Goal: Transaction & Acquisition: Purchase product/service

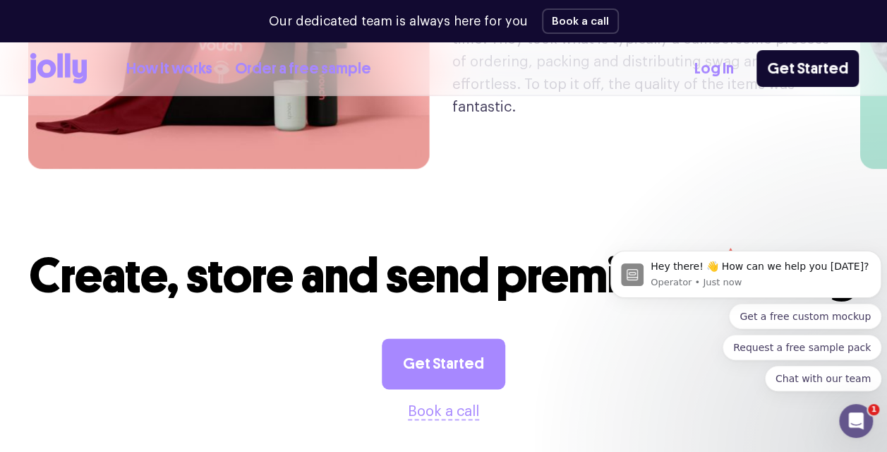
scroll to position [3458, 0]
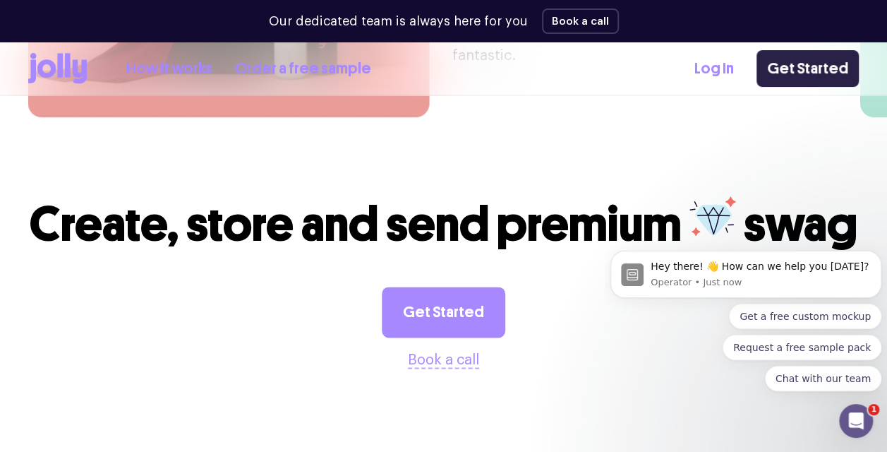
click at [797, 65] on link "Get Started" at bounding box center [808, 68] width 102 height 37
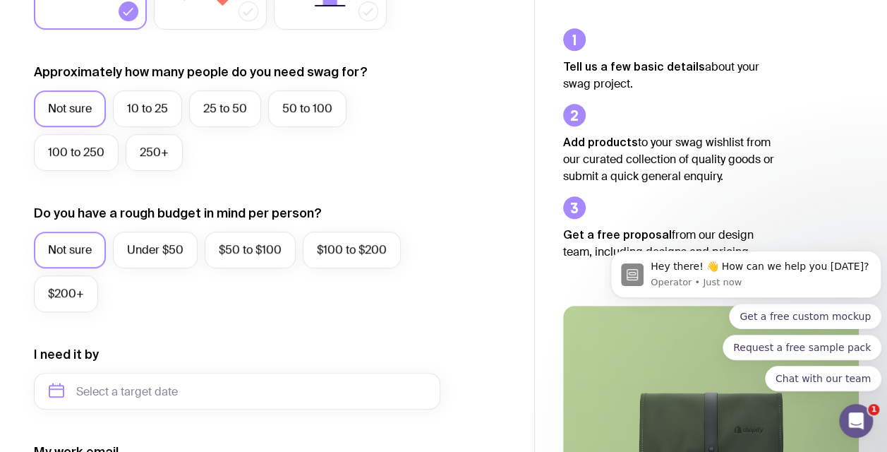
scroll to position [353, 0]
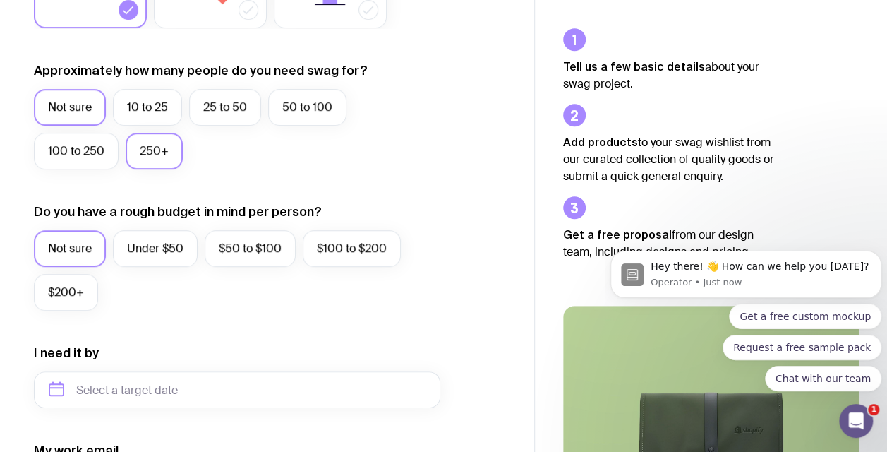
click at [156, 145] on label "250+" at bounding box center [154, 151] width 57 height 37
click at [0, 0] on input "250+" at bounding box center [0, 0] width 0 height 0
click at [161, 240] on label "Under $50" at bounding box center [155, 248] width 85 height 37
click at [0, 0] on input "Under $50" at bounding box center [0, 0] width 0 height 0
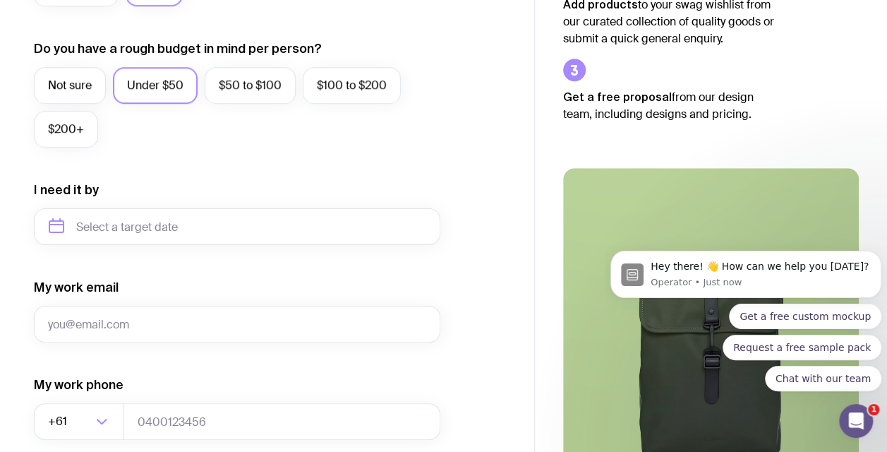
scroll to position [494, 0]
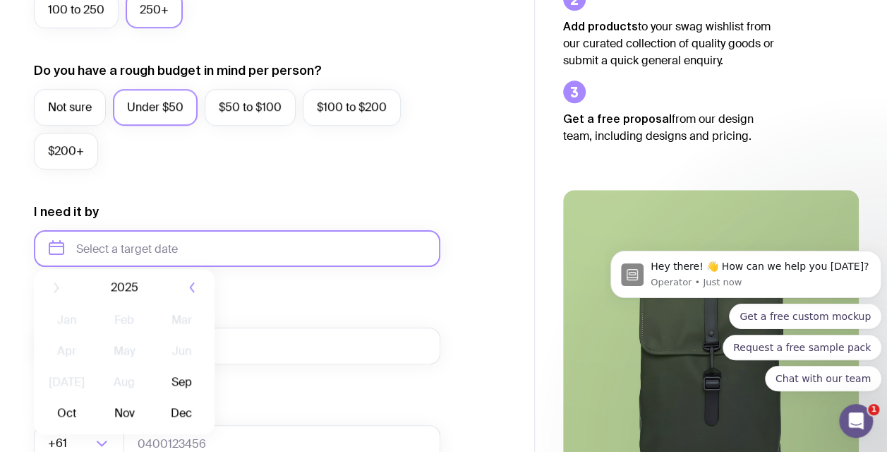
click at [223, 244] on input "text" at bounding box center [237, 248] width 406 height 37
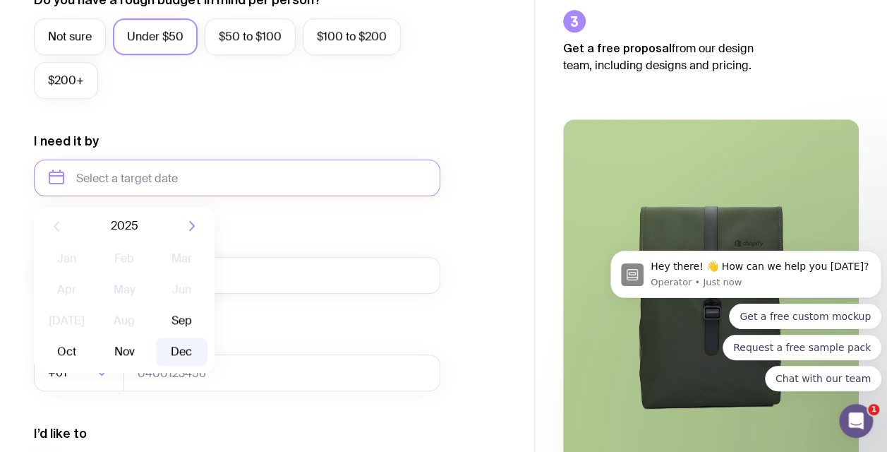
click at [183, 351] on button "Dec" at bounding box center [182, 351] width 52 height 28
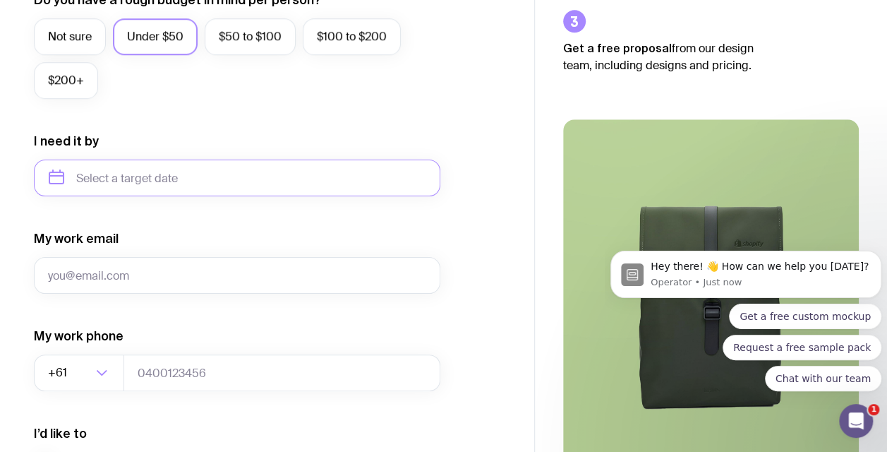
type input "[DATE]"
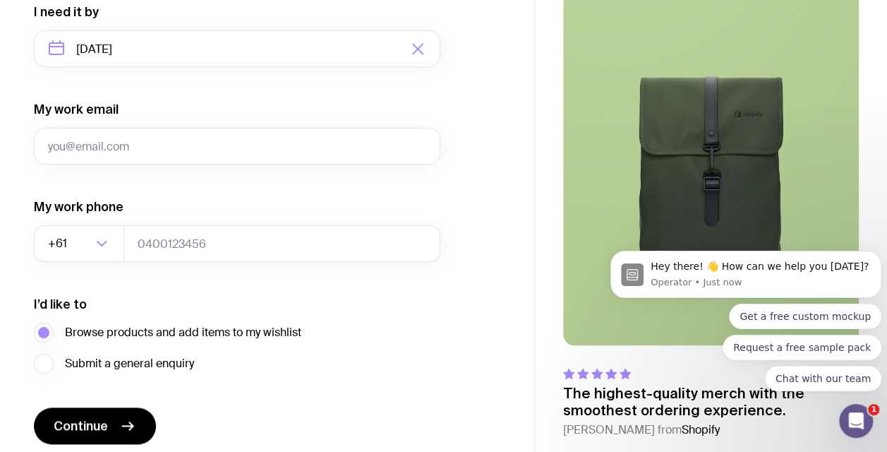
scroll to position [706, 0]
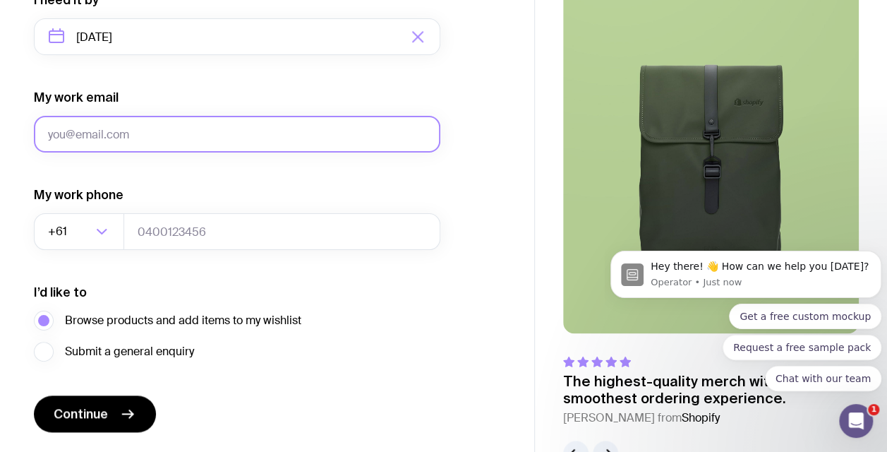
click at [162, 130] on input "My work email" at bounding box center [237, 134] width 406 height 37
type input "[PERSON_NAME][EMAIL_ADDRESS][DOMAIN_NAME]"
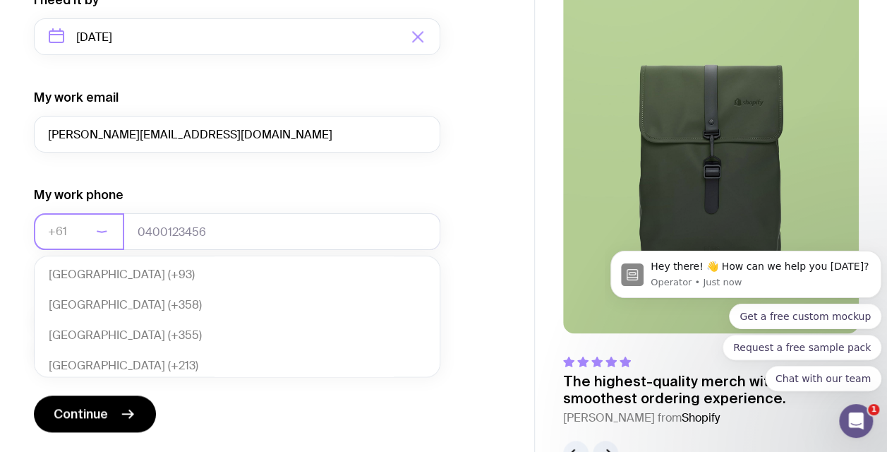
click at [104, 229] on icon "Search for option" at bounding box center [101, 231] width 17 height 17
click at [118, 332] on li "Canada (+1)" at bounding box center [237, 333] width 405 height 30
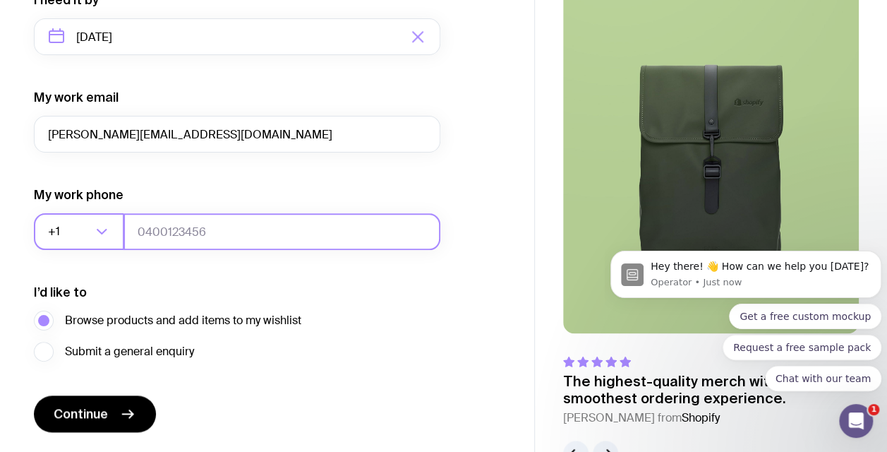
click at [219, 223] on input "tel" at bounding box center [281, 231] width 317 height 37
drag, startPoint x: 219, startPoint y: 223, endPoint x: 162, endPoint y: 234, distance: 57.6
click at [162, 234] on input "tel" at bounding box center [281, 231] width 317 height 37
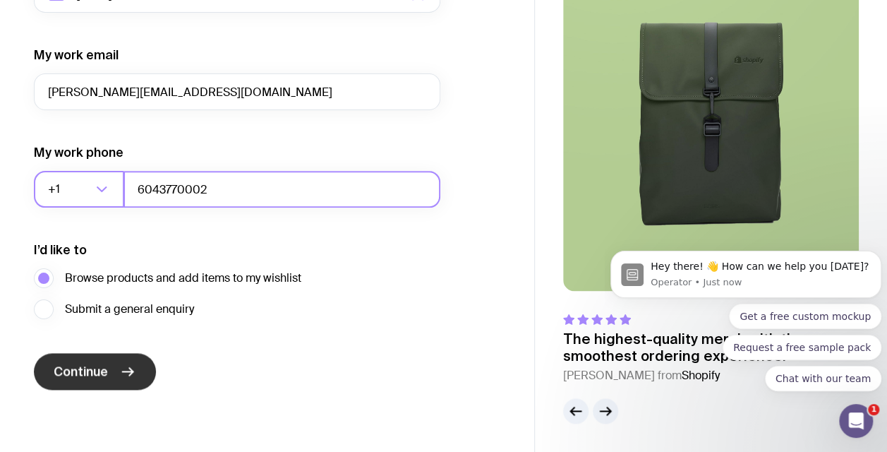
type input "6043770002"
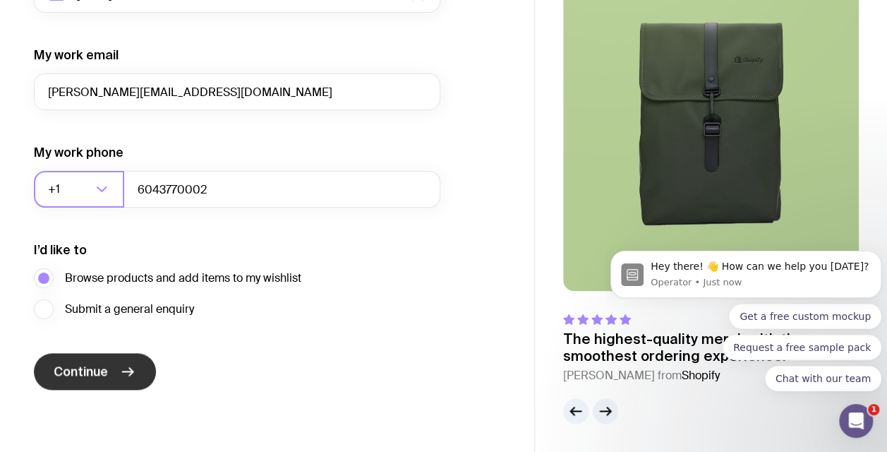
click at [99, 368] on span "Continue" at bounding box center [81, 371] width 54 height 17
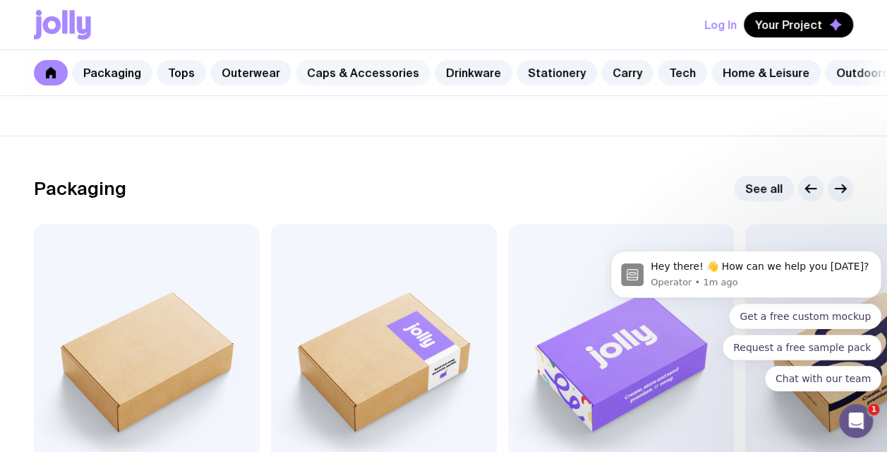
click at [350, 69] on link "Caps & Accessories" at bounding box center [363, 72] width 135 height 25
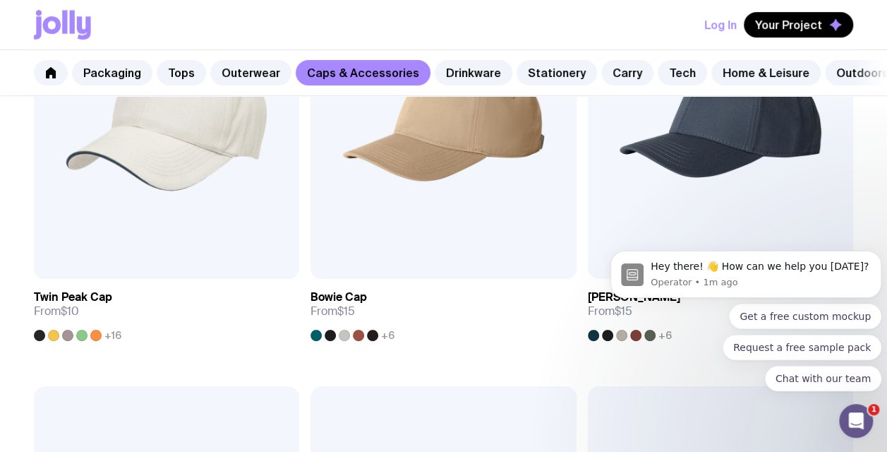
scroll to position [353, 0]
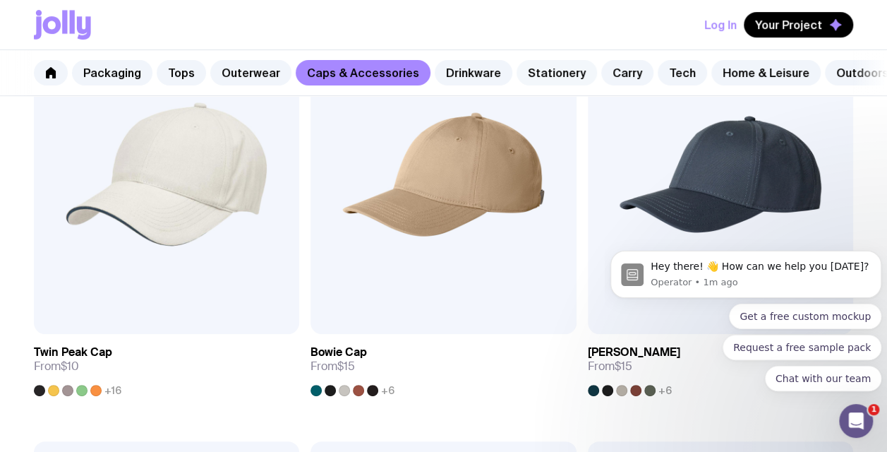
click at [543, 73] on link "Stationery" at bounding box center [557, 72] width 80 height 25
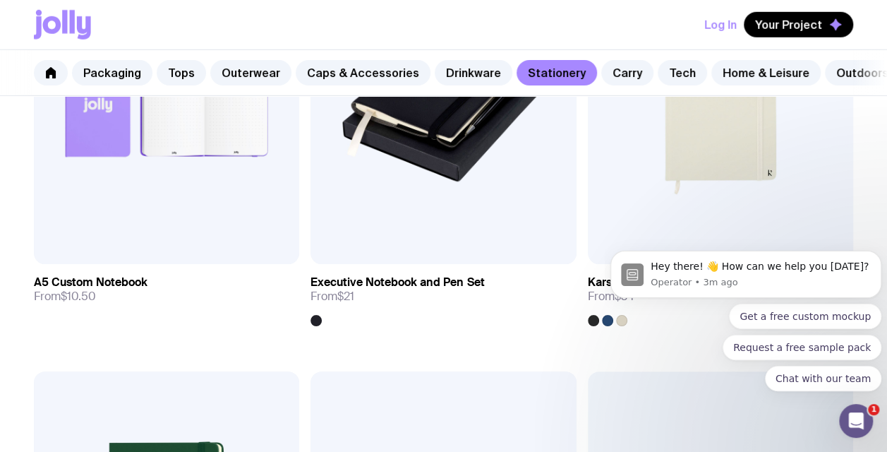
scroll to position [2047, 0]
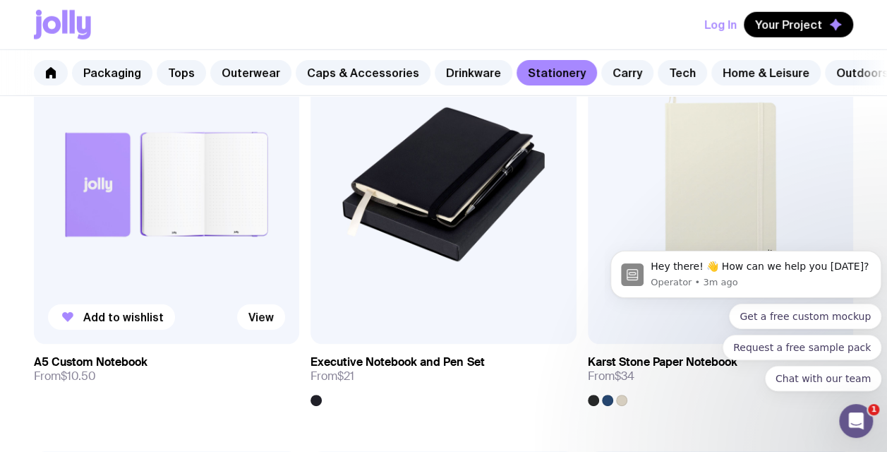
click at [186, 236] on img at bounding box center [166, 184] width 265 height 319
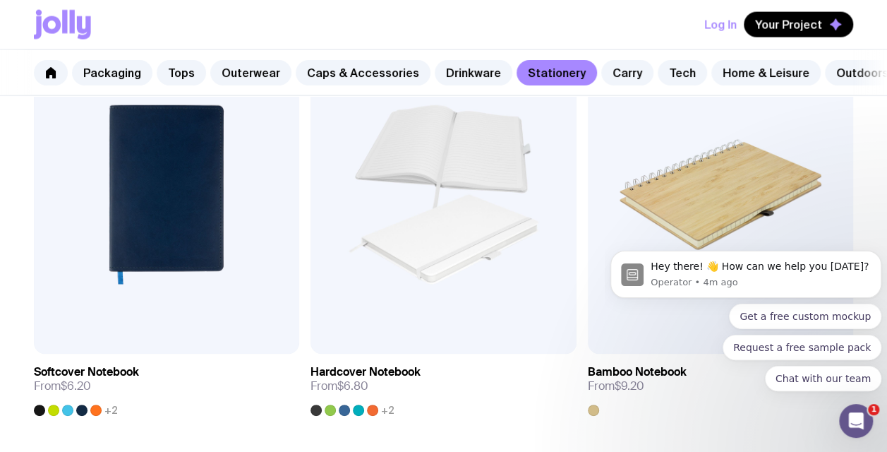
scroll to position [1633, 0]
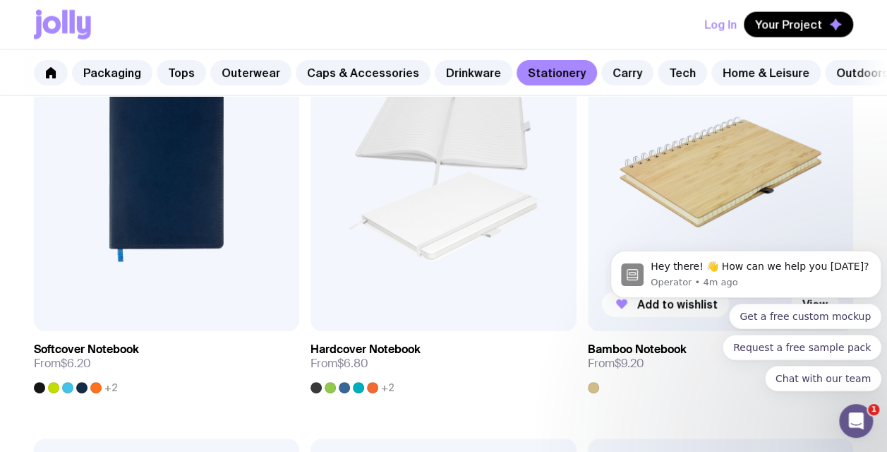
click at [704, 198] on img at bounding box center [720, 172] width 265 height 319
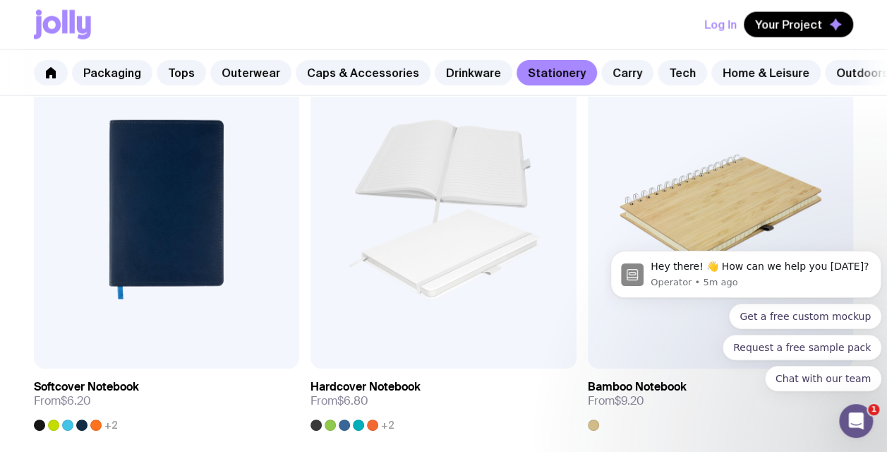
scroll to position [1674, 0]
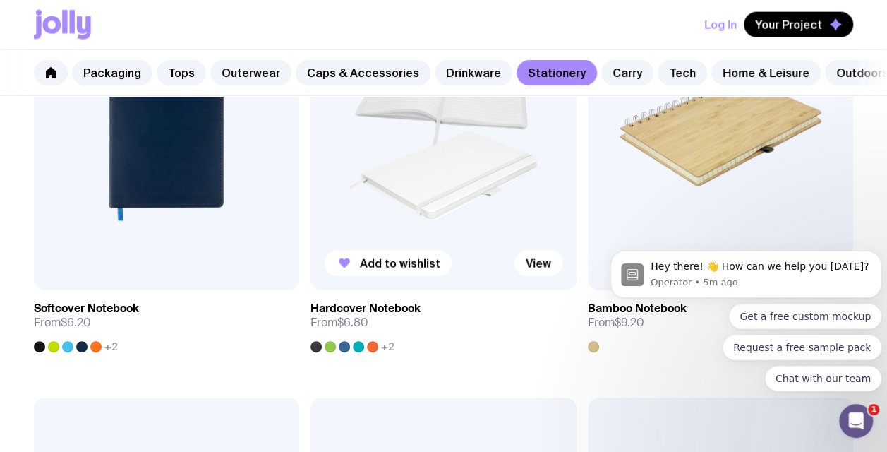
click at [453, 183] on img at bounding box center [443, 131] width 265 height 319
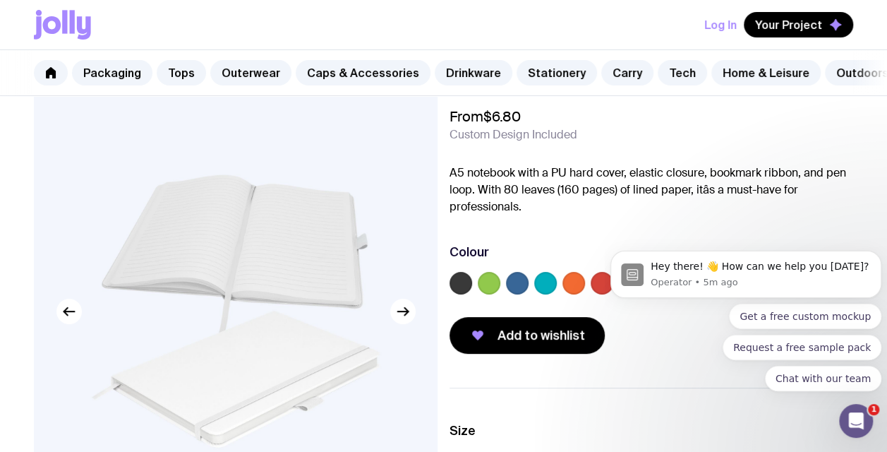
scroll to position [71, 0]
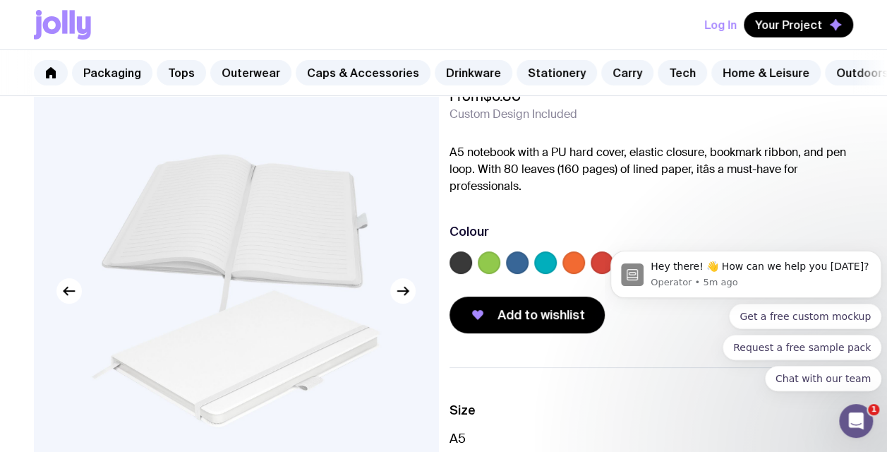
click at [488, 274] on label at bounding box center [489, 262] width 23 height 23
click at [0, 0] on input "radio" at bounding box center [0, 0] width 0 height 0
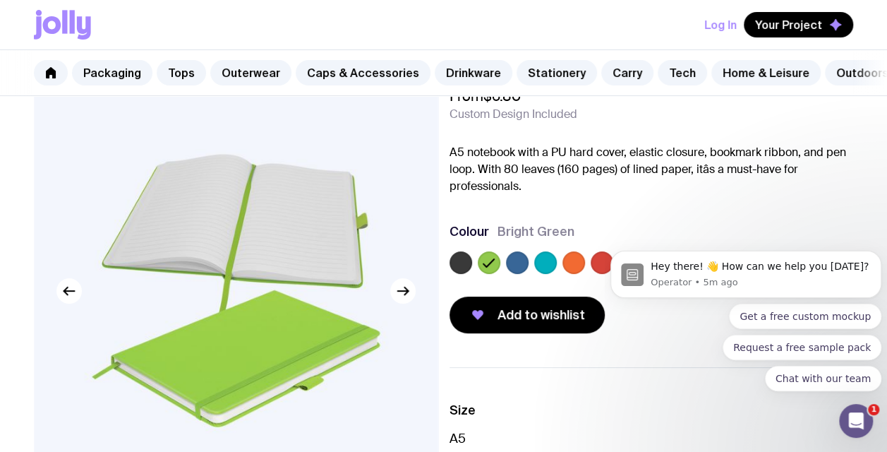
click at [522, 274] on label at bounding box center [517, 262] width 23 height 23
click at [0, 0] on input "radio" at bounding box center [0, 0] width 0 height 0
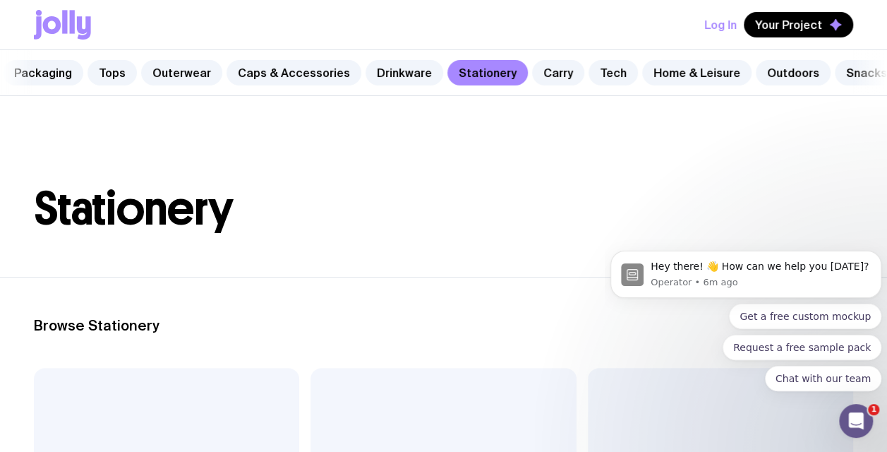
scroll to position [0, 85]
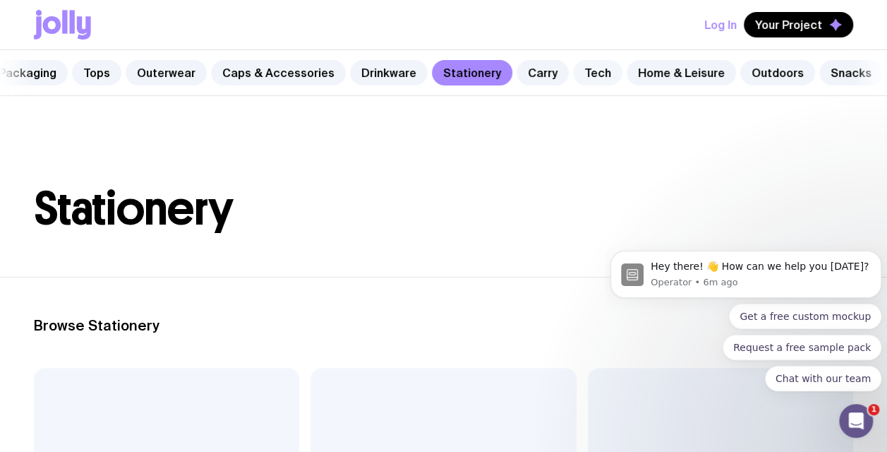
click at [578, 71] on link "Tech" at bounding box center [597, 72] width 49 height 25
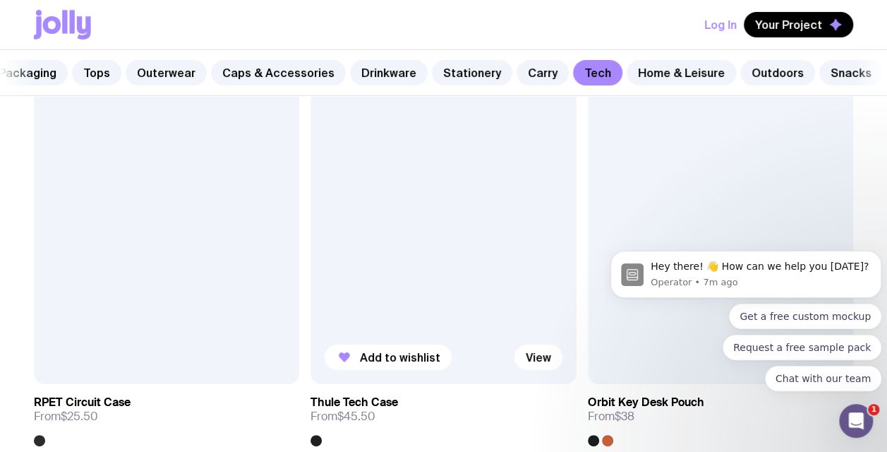
scroll to position [2399, 0]
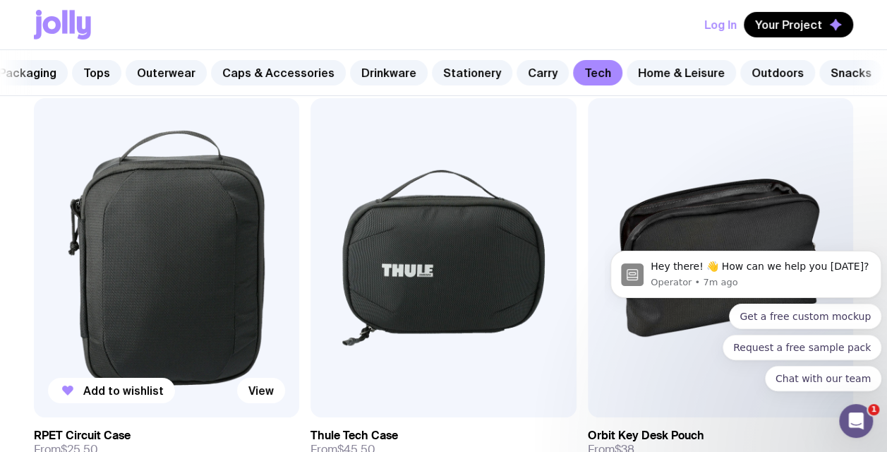
click at [192, 231] on img at bounding box center [166, 257] width 265 height 319
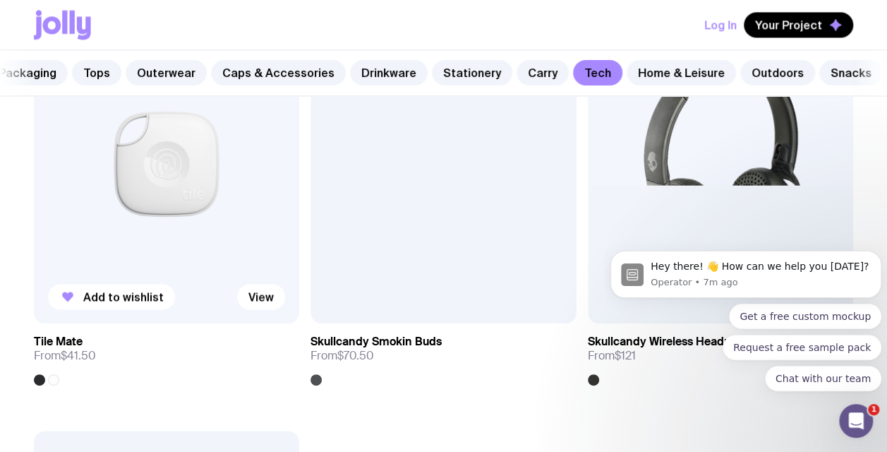
scroll to position [3533, 0]
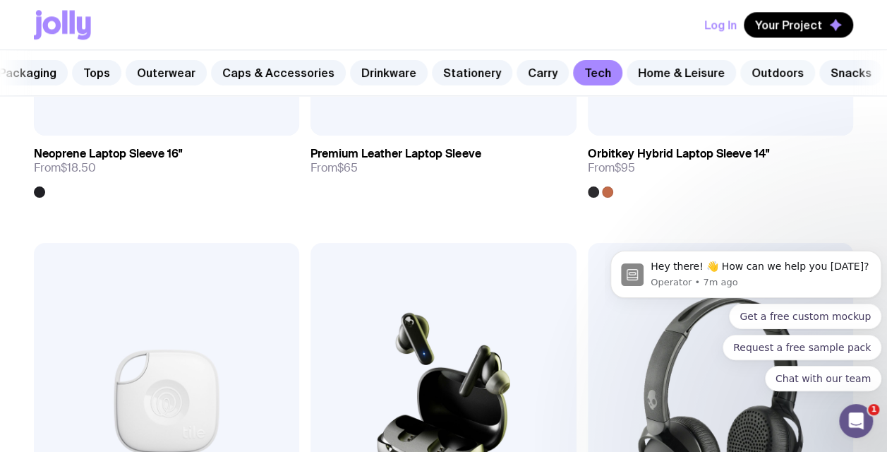
click at [754, 72] on link "Outdoors" at bounding box center [777, 72] width 75 height 25
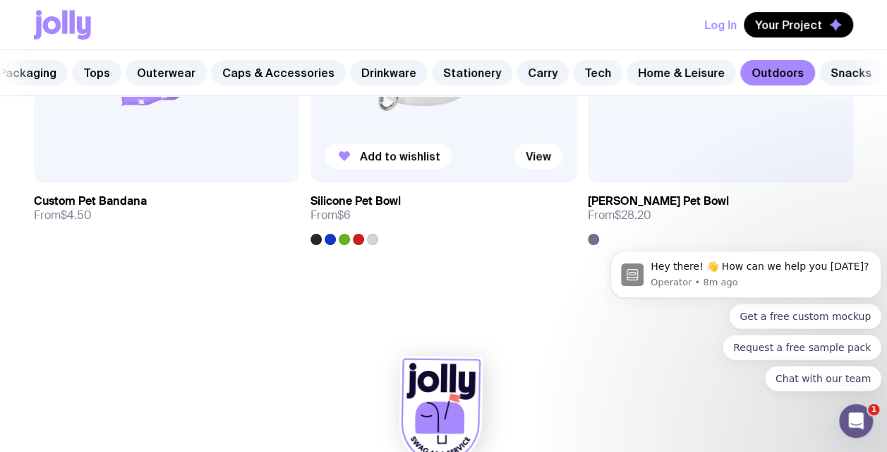
scroll to position [3102, 0]
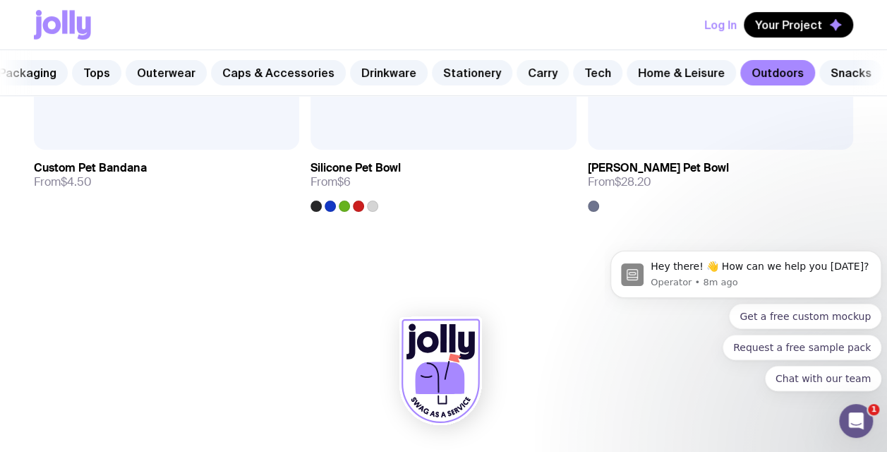
click at [521, 69] on link "Carry" at bounding box center [543, 72] width 52 height 25
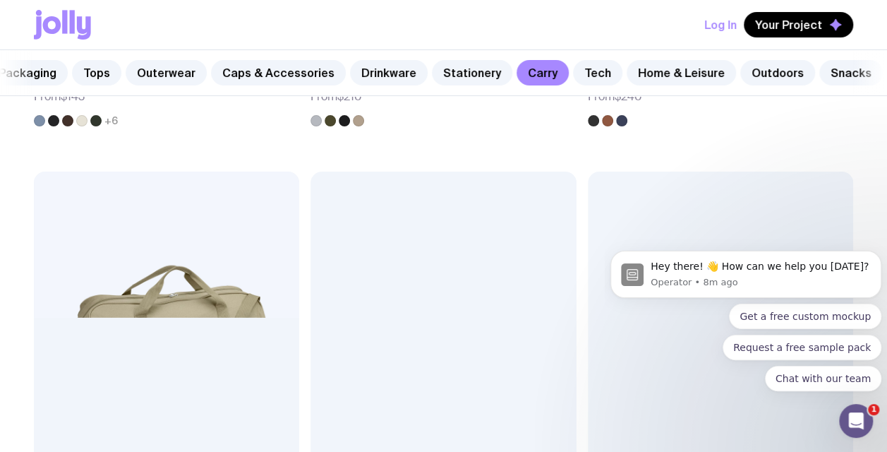
scroll to position [2823, 0]
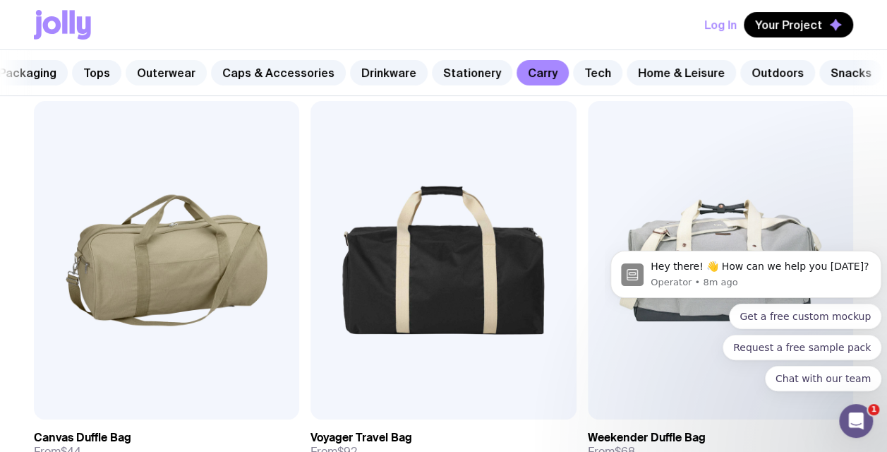
click at [158, 74] on link "Outerwear" at bounding box center [166, 72] width 81 height 25
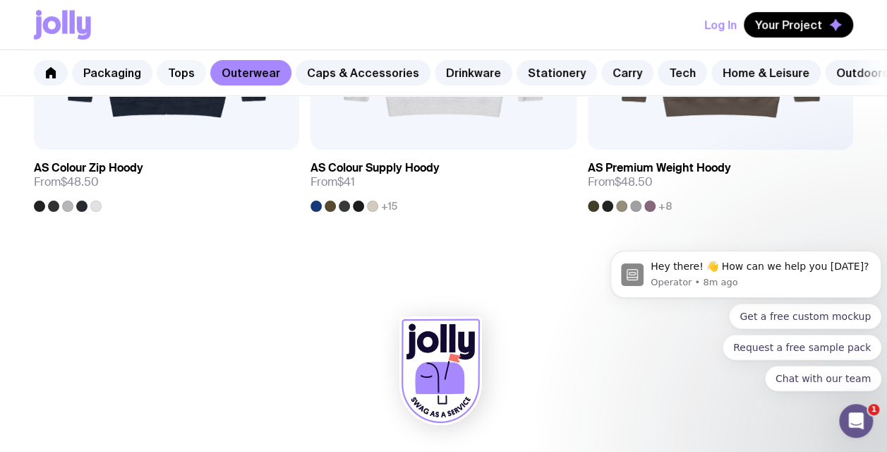
drag, startPoint x: 171, startPoint y: 69, endPoint x: 172, endPoint y: 81, distance: 12.1
click at [171, 69] on link "Tops" at bounding box center [181, 72] width 49 height 25
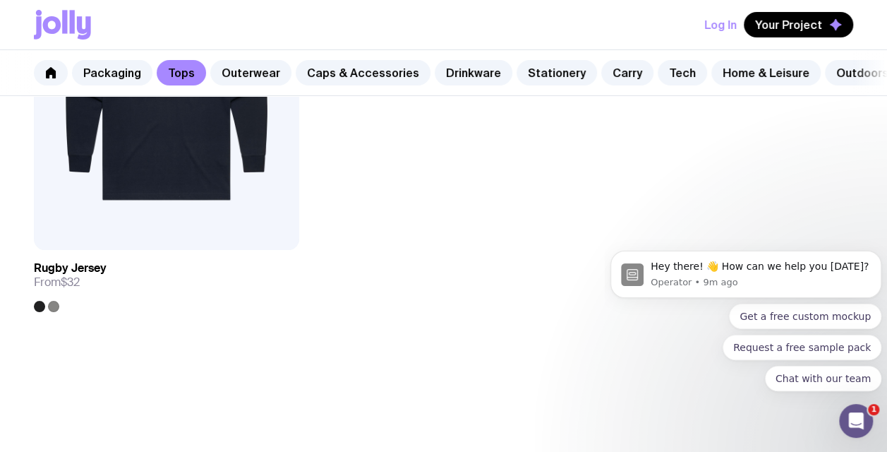
scroll to position [2676, 0]
